Goal: Use online tool/utility

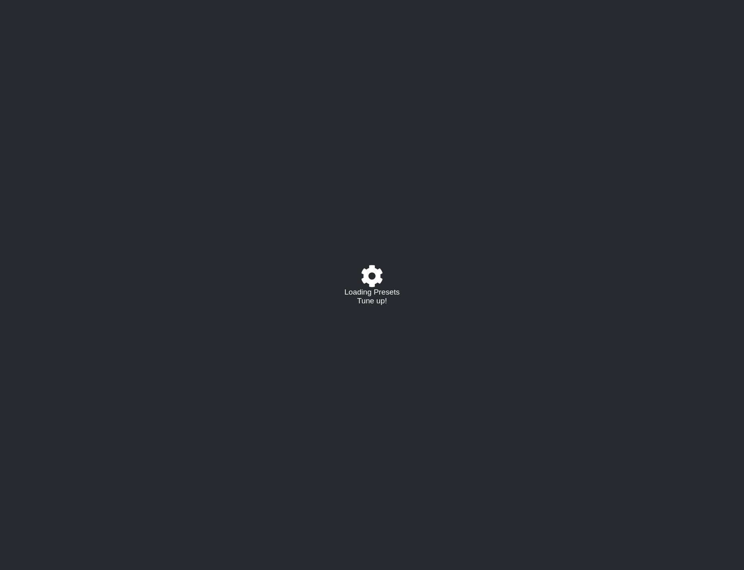
select select "/0231PGASL"
select select "Eb"
select select "G"
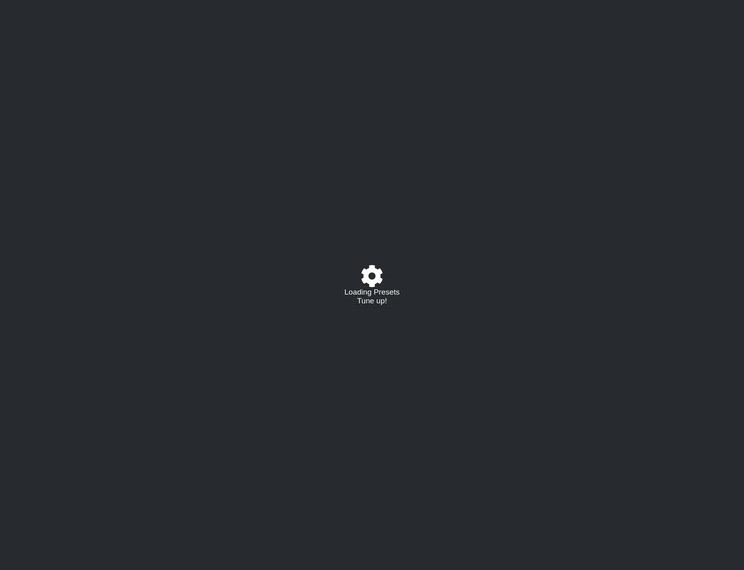
select select "G"
